Goal: Transaction & Acquisition: Purchase product/service

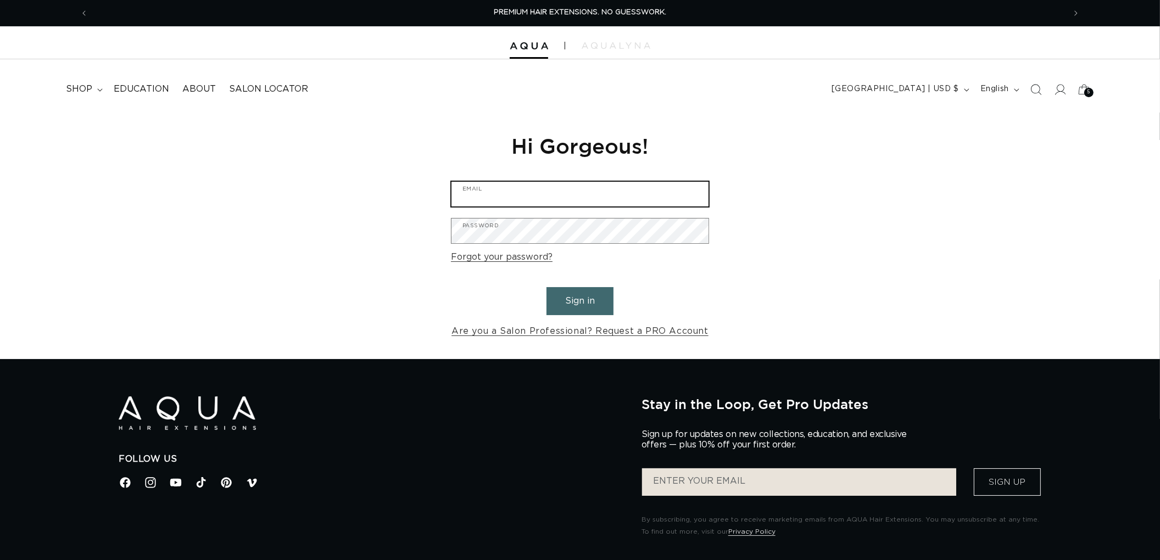
type input "graphics@pabeauty.com"
click at [557, 300] on button "Sign in" at bounding box center [580, 301] width 67 height 28
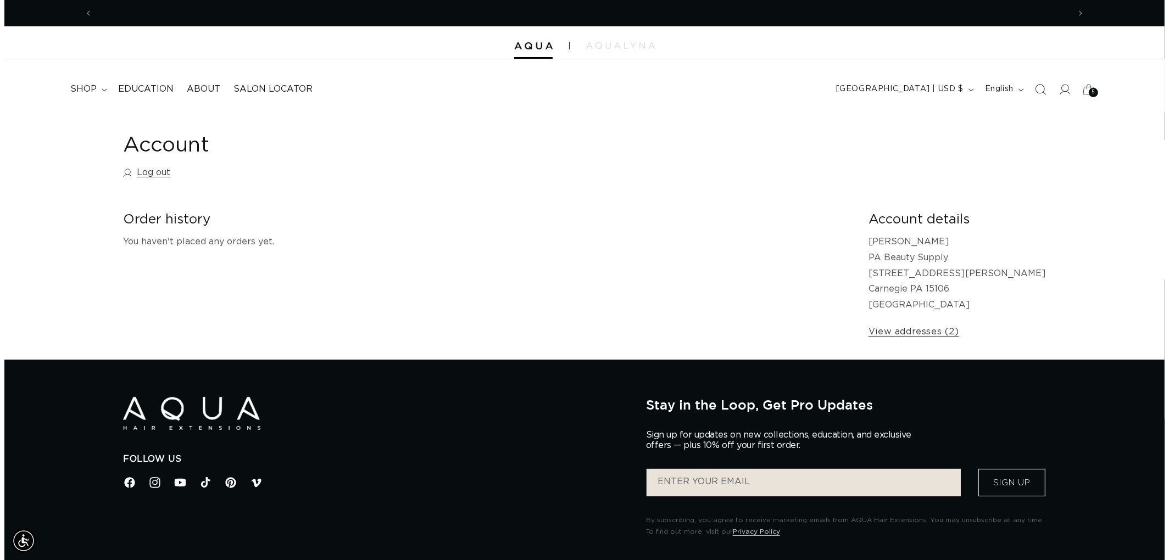
scroll to position [0, 976]
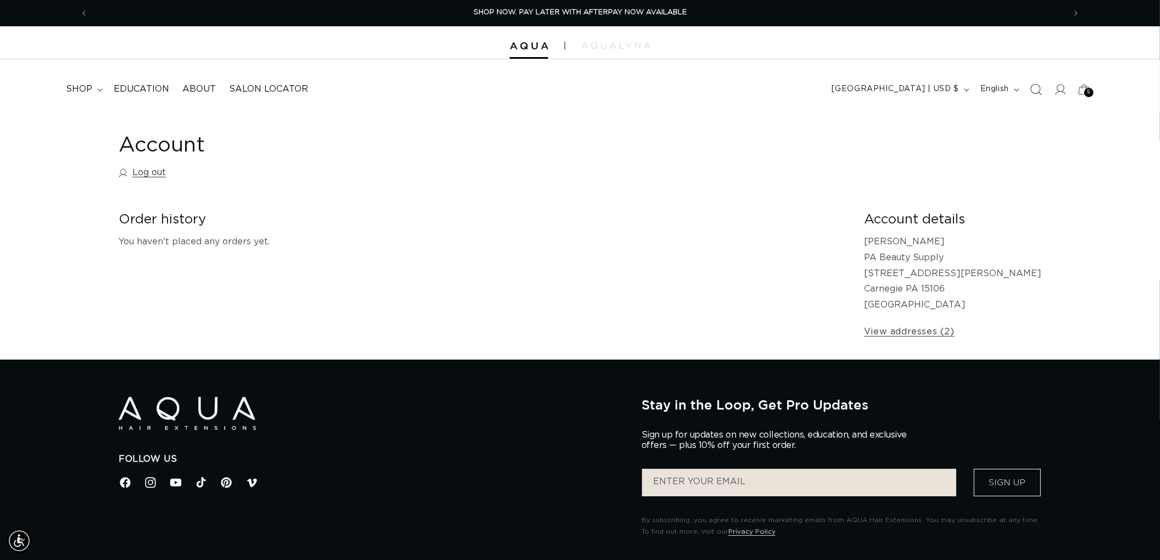
click at [1033, 81] on span "Search" at bounding box center [1036, 89] width 24 height 24
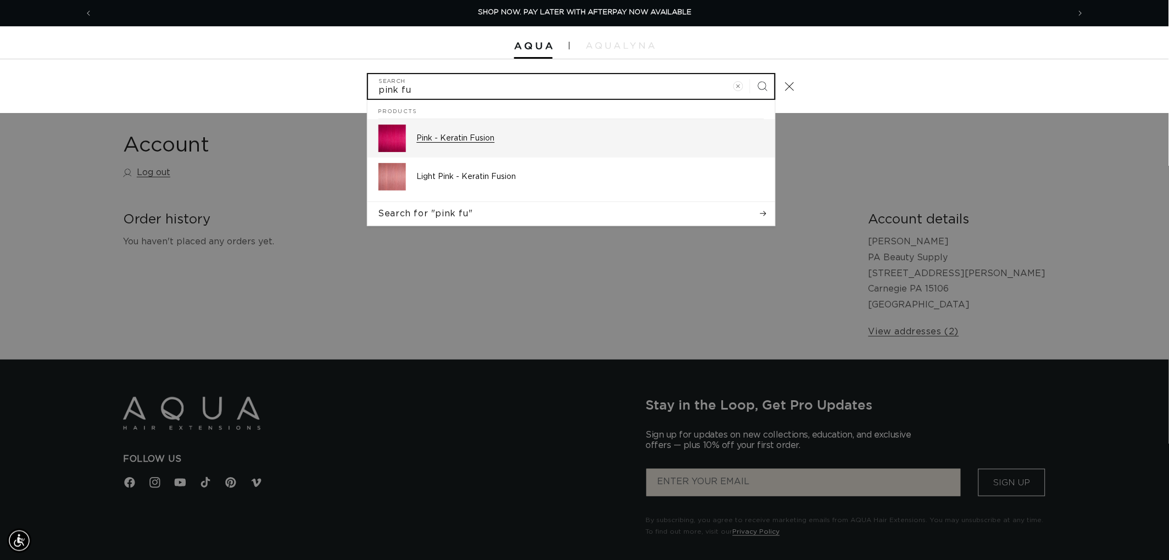
type input "pink fu"
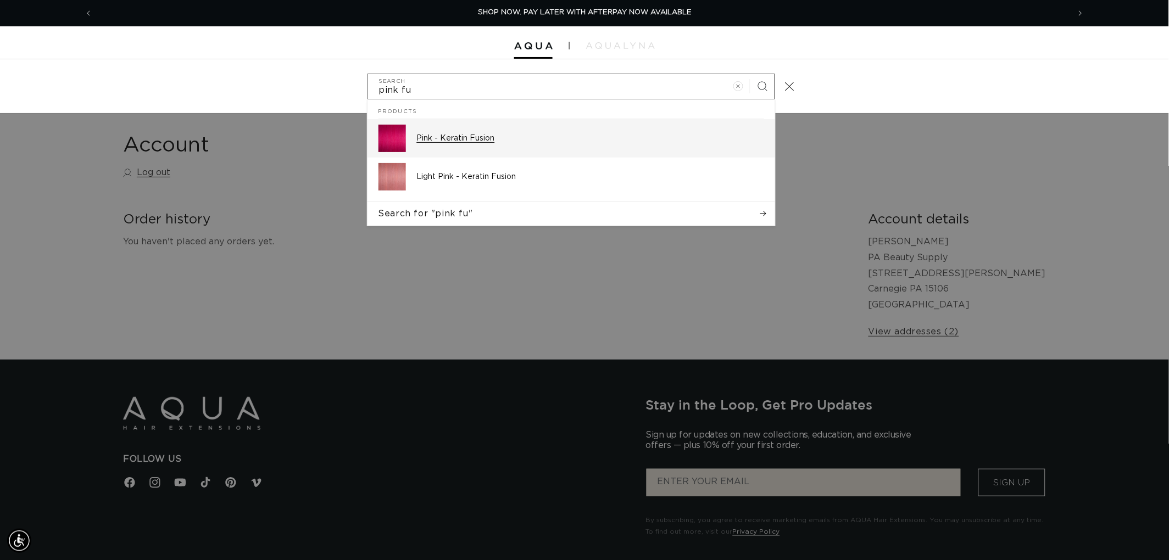
click at [467, 148] on div "Pink - Keratin Fusion" at bounding box center [590, 138] width 347 height 27
